Goal: Information Seeking & Learning: Learn about a topic

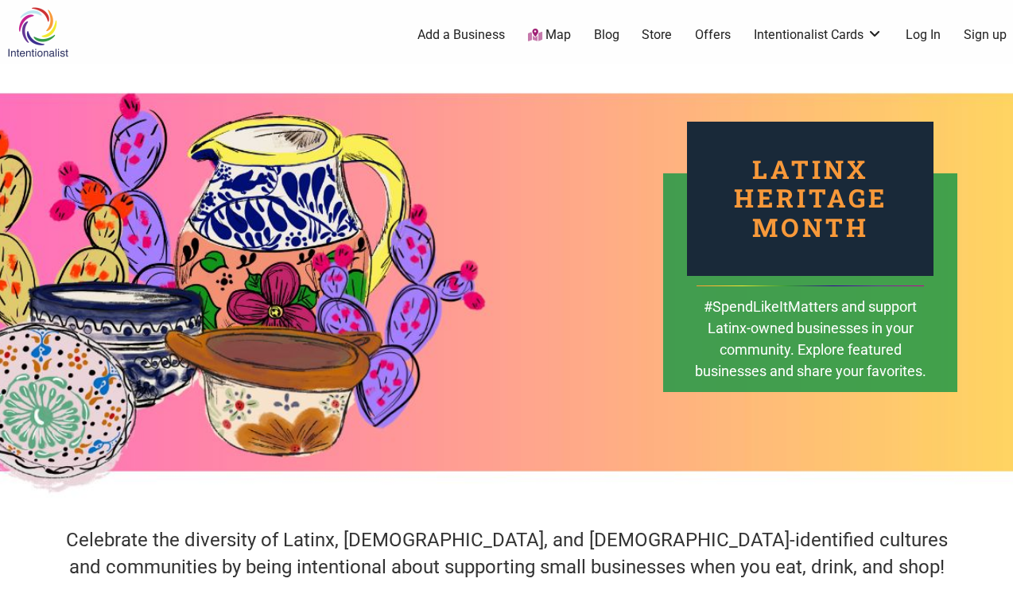
click at [604, 33] on link "Blog" at bounding box center [606, 34] width 25 height 17
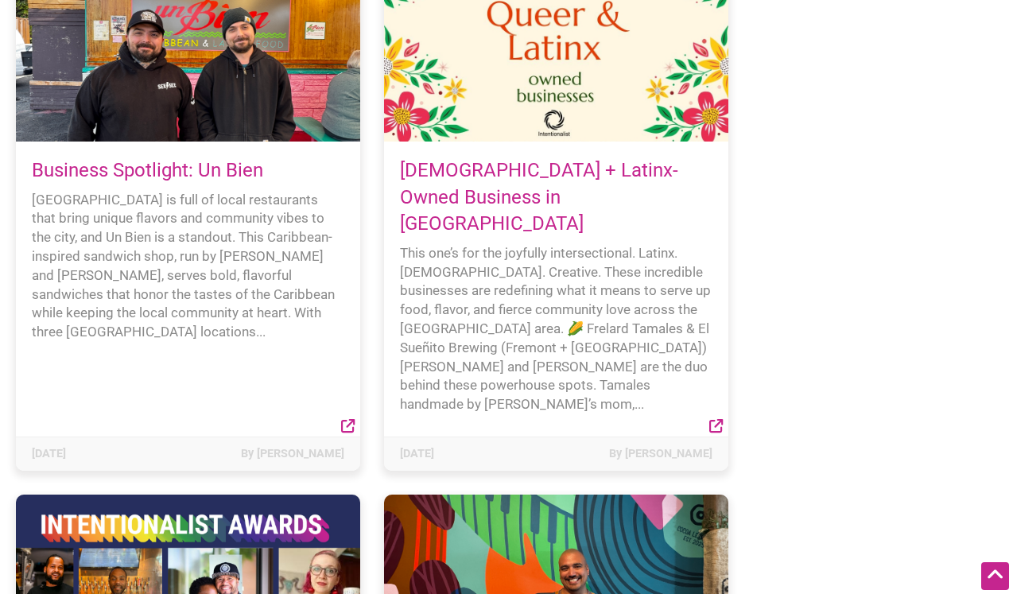
scroll to position [283, 0]
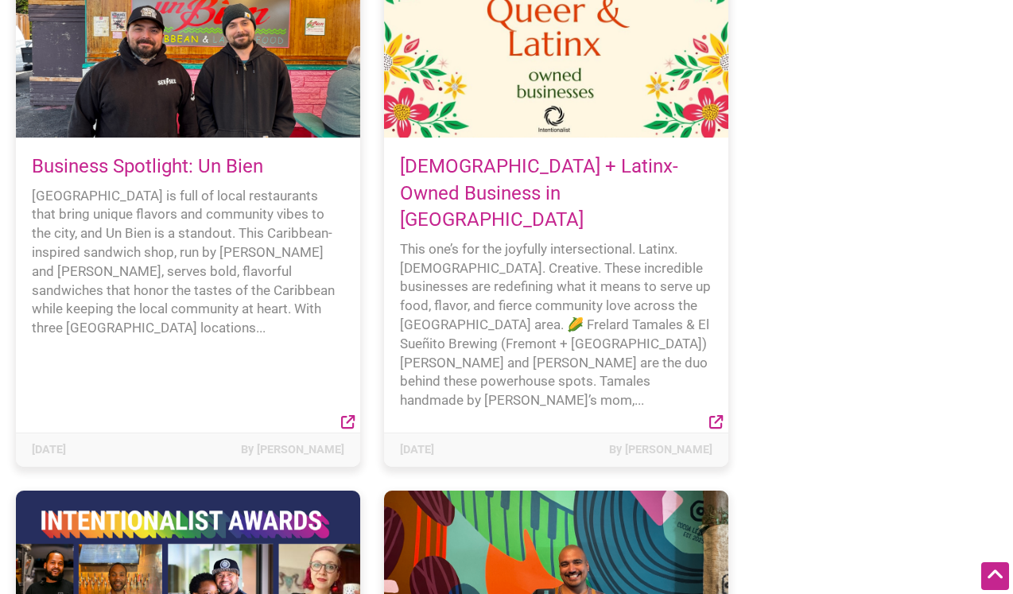
click at [238, 168] on link "Business Spotlight: Un Bien" at bounding box center [147, 166] width 231 height 22
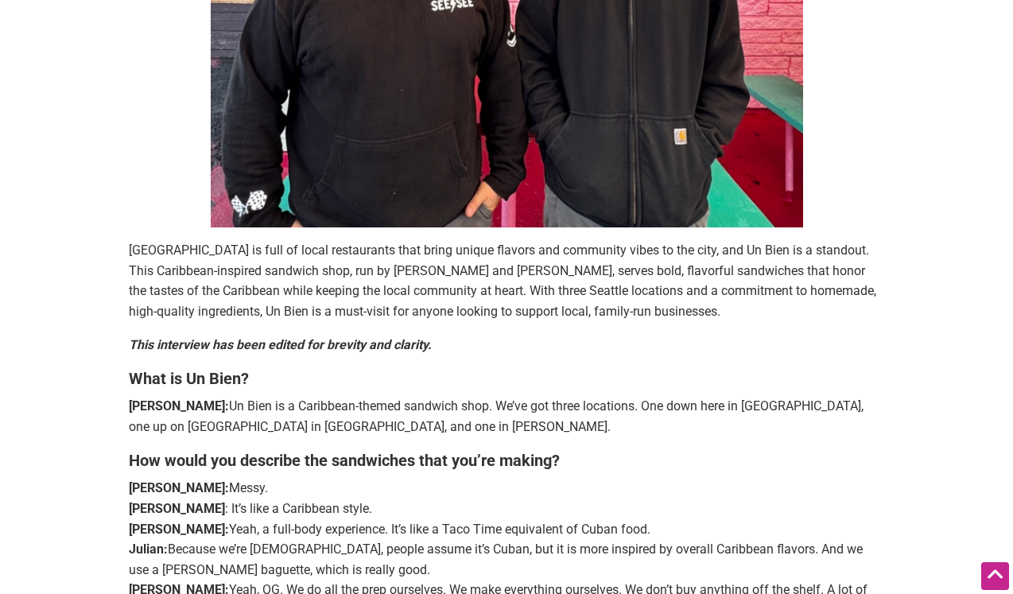
scroll to position [433, 0]
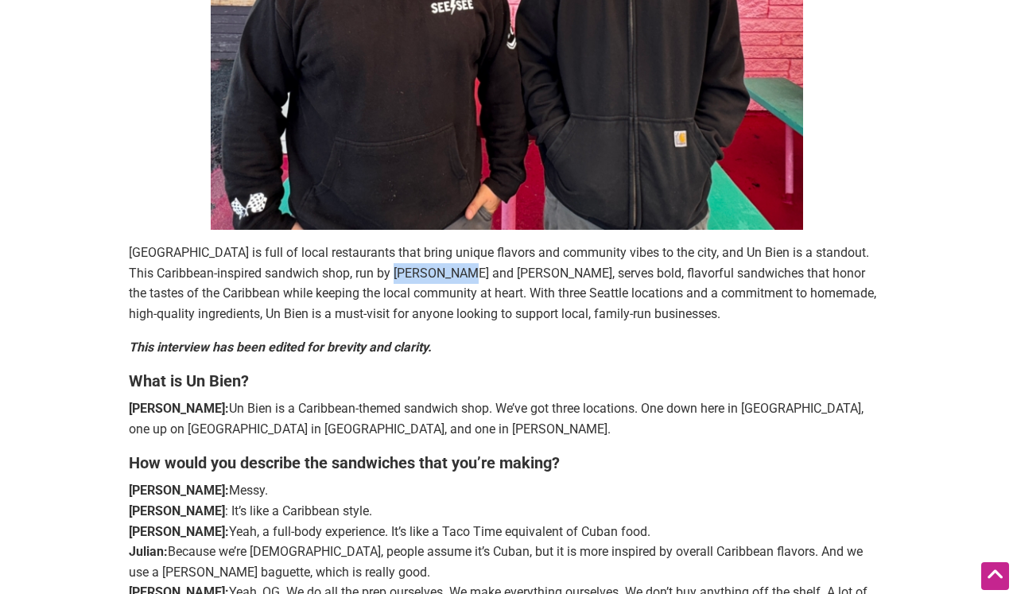
drag, startPoint x: 359, startPoint y: 273, endPoint x: 416, endPoint y: 267, distance: 56.7
click at [418, 267] on span "Seattle is full of local restaurants that bring unique flavors and community vi…" at bounding box center [503, 283] width 748 height 76
click at [358, 272] on span "Seattle is full of local restaurants that bring unique flavors and community vi…" at bounding box center [503, 283] width 748 height 76
drag, startPoint x: 358, startPoint y: 272, endPoint x: 485, endPoint y: 263, distance: 127.6
click at [489, 263] on p "Seattle is full of local restaurants that bring unique flavors and community vi…" at bounding box center [507, 283] width 756 height 81
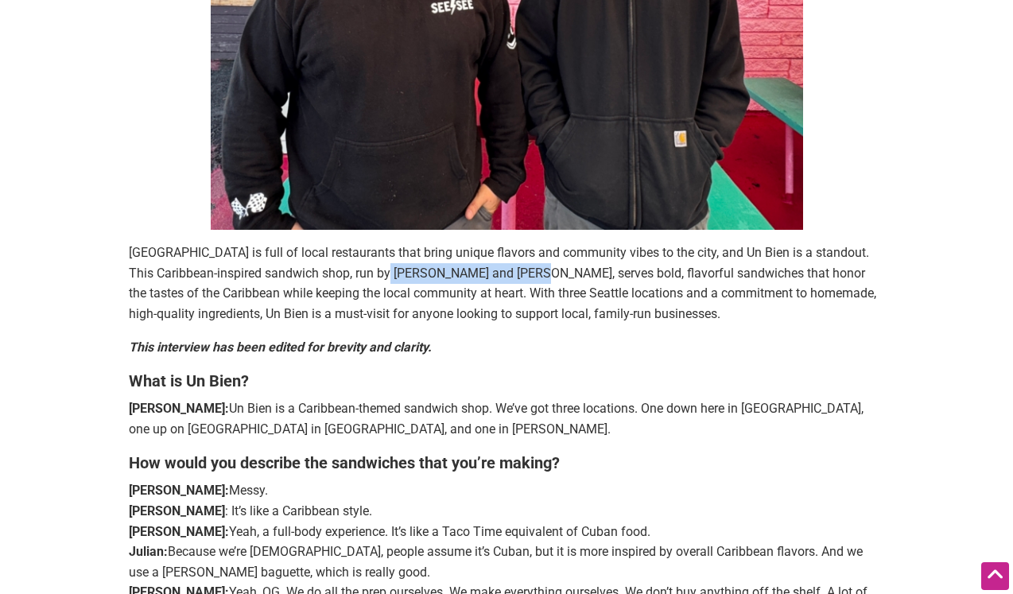
copy span "Julian and Lucas Lorenzo"
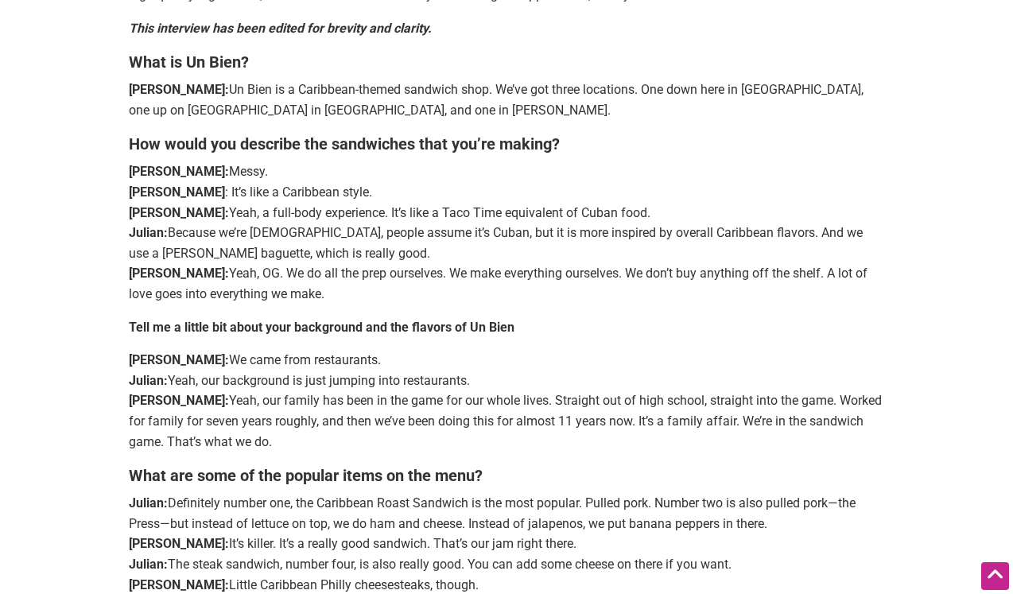
scroll to position [754, 0]
